Goal: Use online tool/utility: Utilize a website feature to perform a specific function

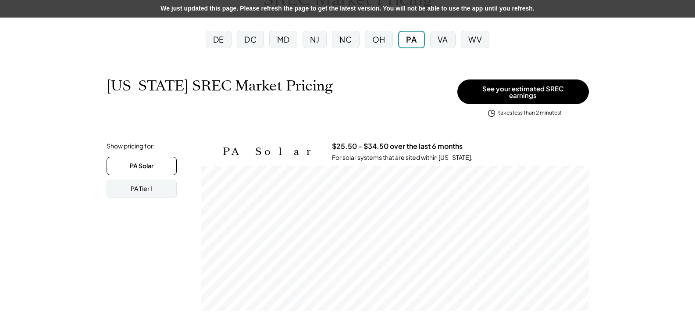
scroll to position [88, 0]
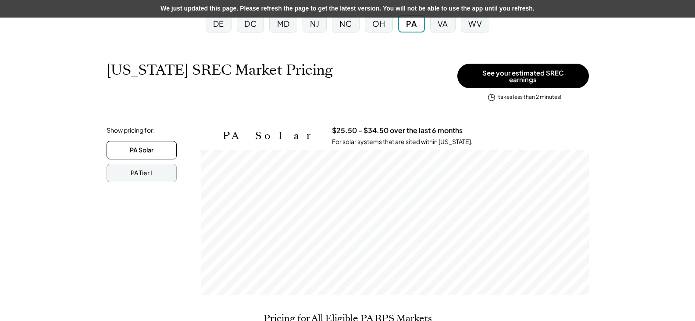
click at [160, 164] on div "PA Tier I" at bounding box center [142, 173] width 70 height 18
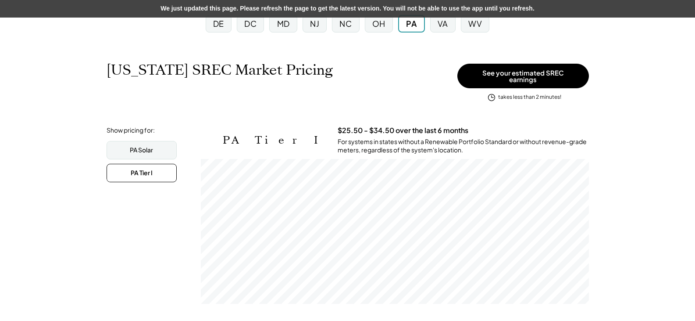
scroll to position [145, 388]
click at [152, 146] on div "PA Solar" at bounding box center [141, 150] width 23 height 9
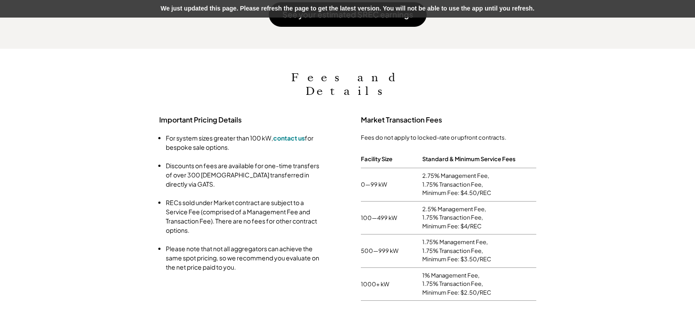
scroll to position [702, 0]
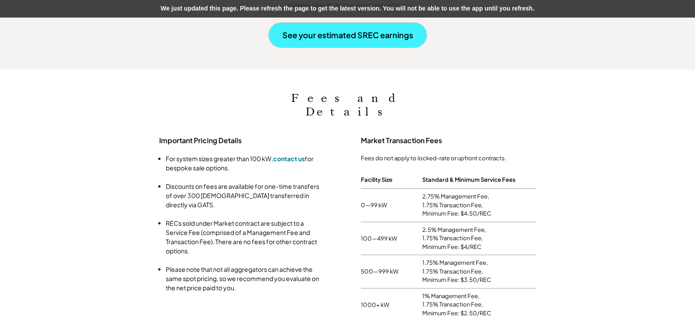
click at [372, 29] on button "See your estimated SREC earnings" at bounding box center [348, 35] width 158 height 25
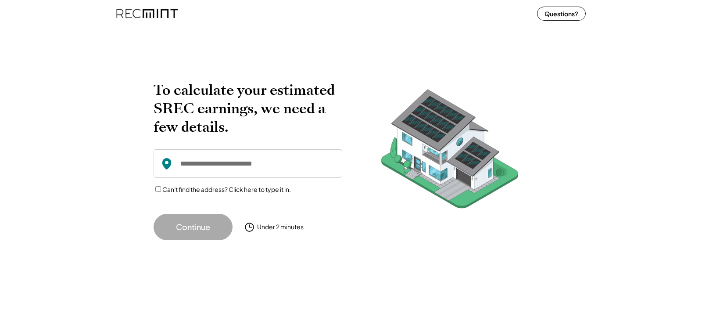
click at [261, 161] on input "input" at bounding box center [248, 163] width 189 height 29
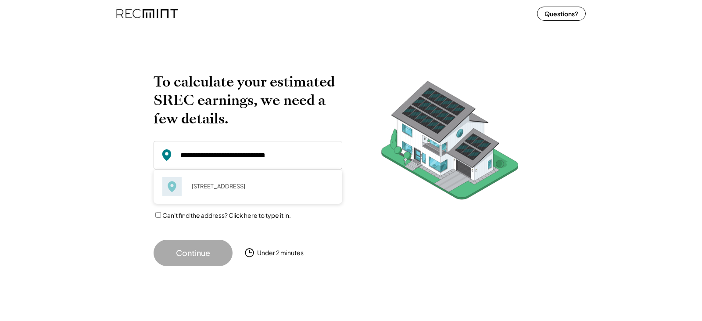
click at [215, 226] on div "To calculate your estimated SREC earnings, we need a few details. [STREET_ADDRE…" at bounding box center [248, 168] width 189 height 193
click at [211, 180] on div "[STREET_ADDRESS]" at bounding box center [259, 186] width 147 height 12
type input "**********"
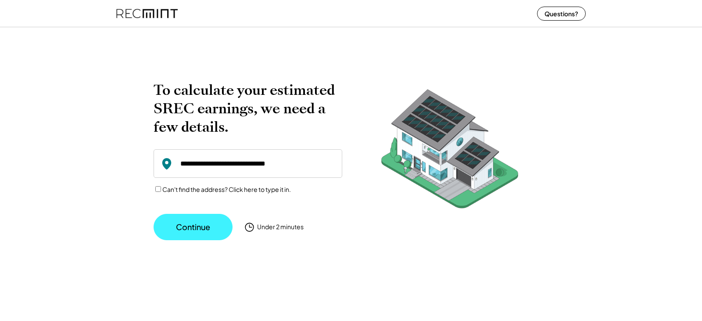
click at [197, 223] on button "Continue" at bounding box center [193, 227] width 79 height 26
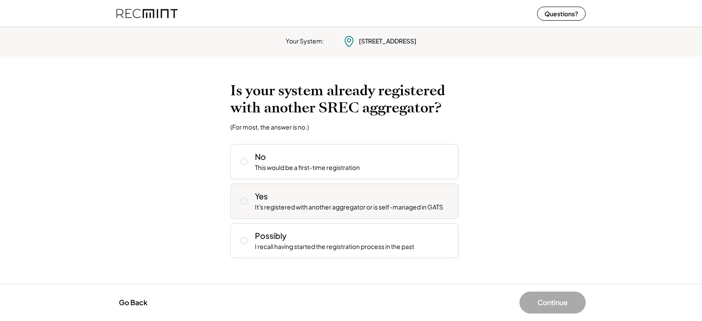
click at [244, 200] on icon at bounding box center [244, 201] width 9 height 9
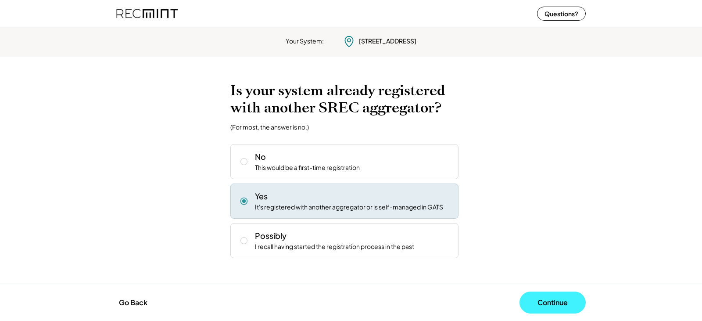
click at [548, 296] on button "Continue" at bounding box center [552, 302] width 66 height 22
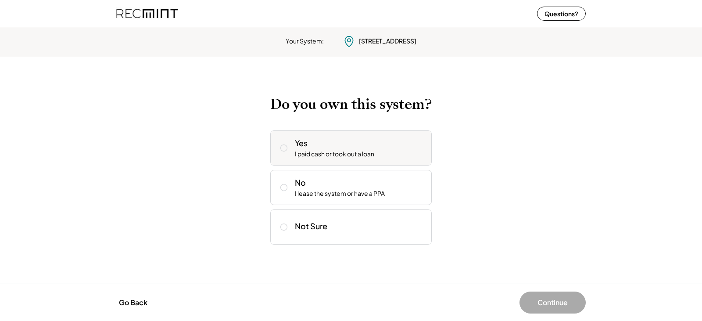
click at [283, 147] on icon at bounding box center [283, 147] width 9 height 9
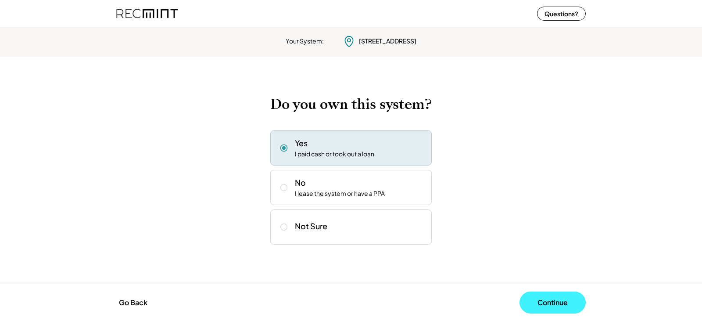
click at [552, 303] on button "Continue" at bounding box center [552, 302] width 66 height 22
